Goal: Task Accomplishment & Management: Use online tool/utility

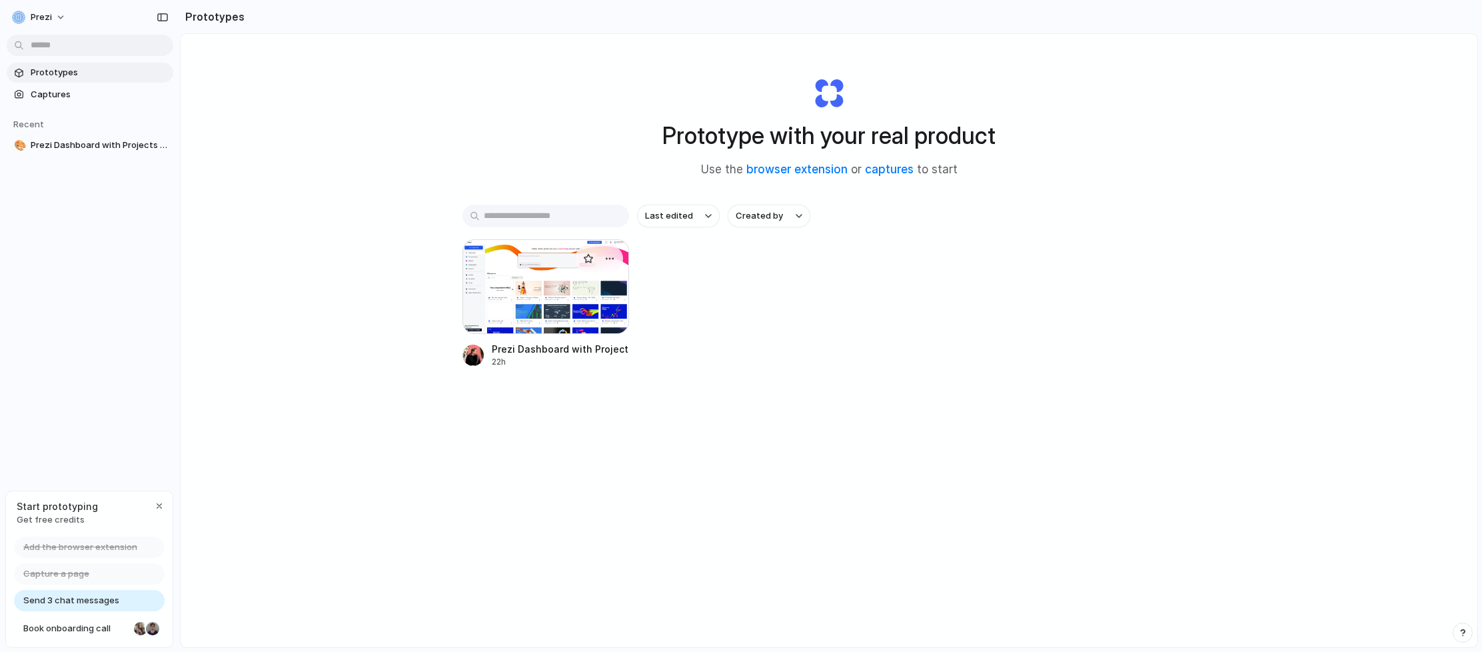
click at [521, 311] on div at bounding box center [546, 286] width 167 height 95
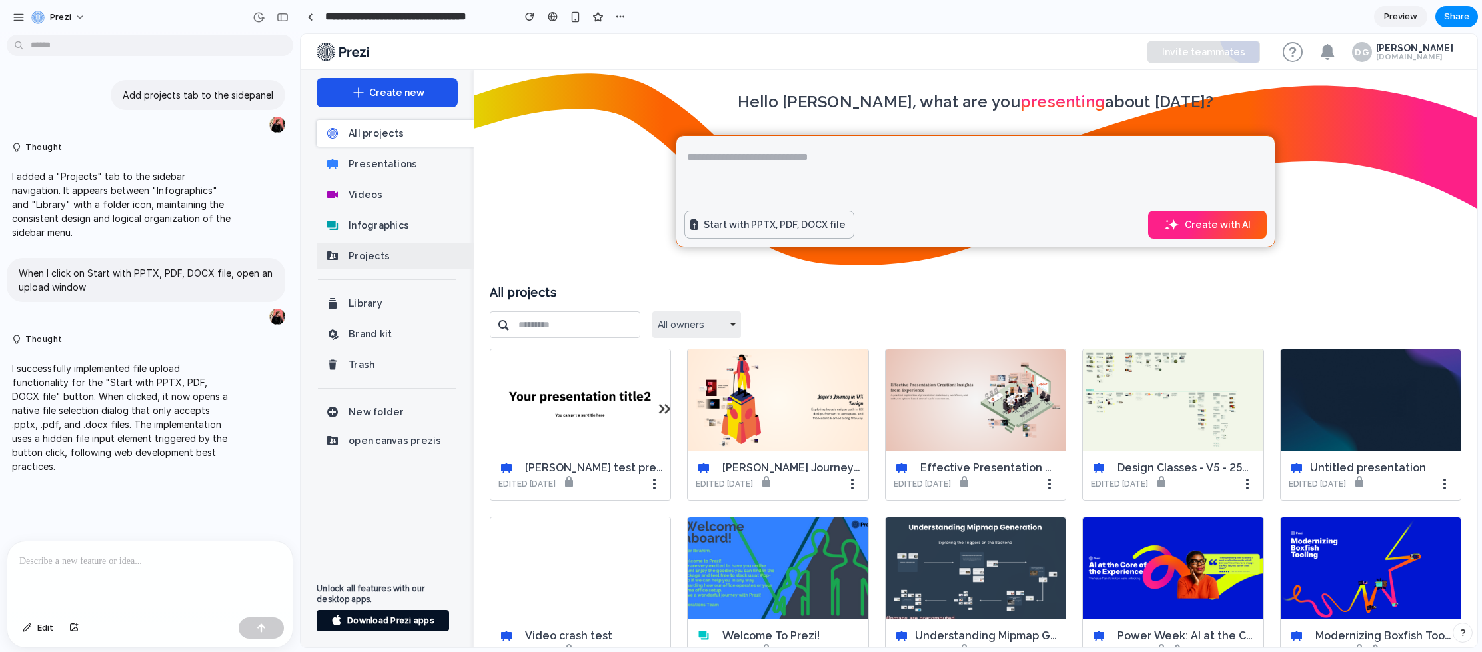
click at [369, 258] on span "Projects" at bounding box center [411, 256] width 125 height 16
